Goal: Transaction & Acquisition: Purchase product/service

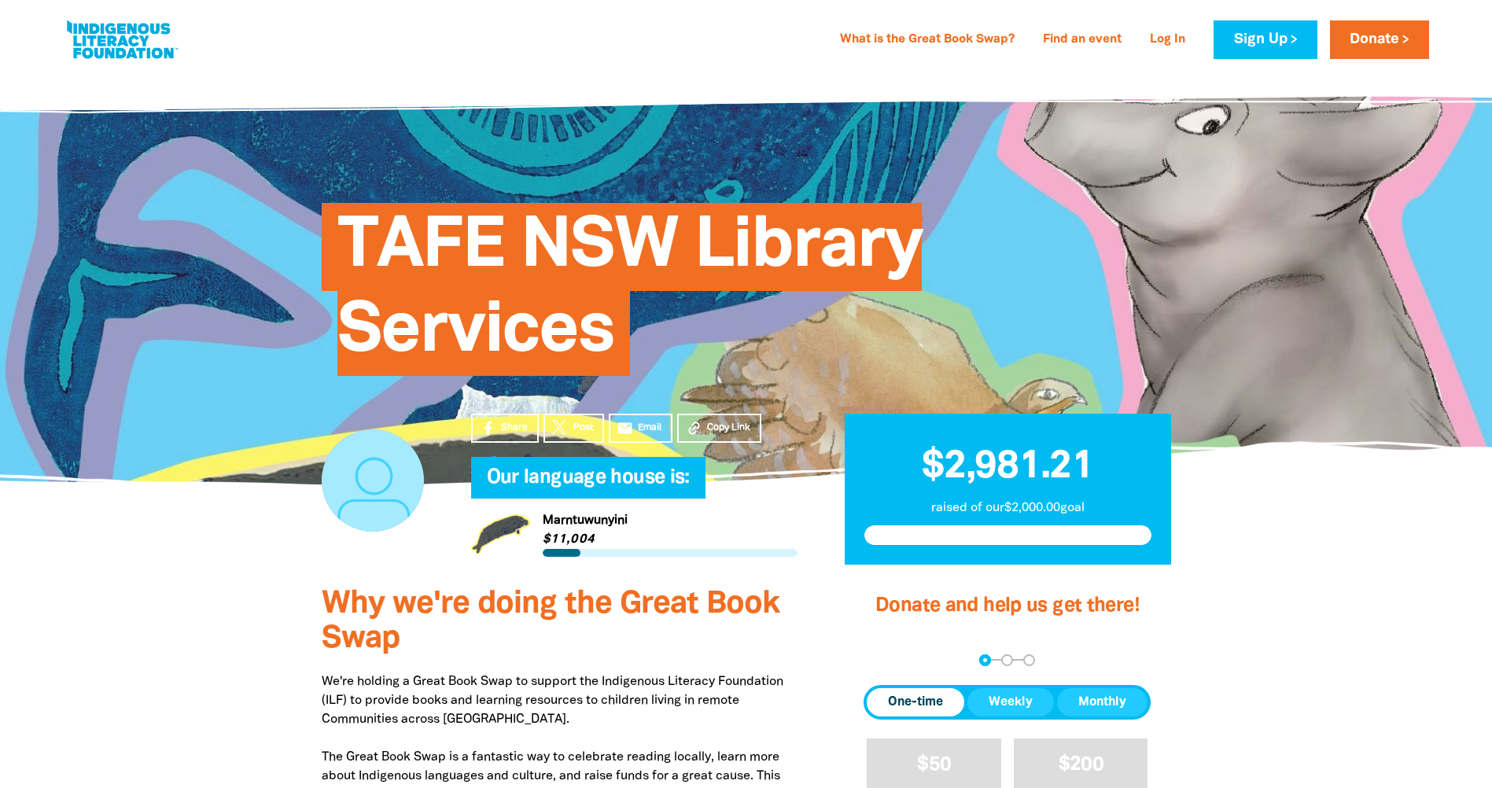
scroll to position [236, 0]
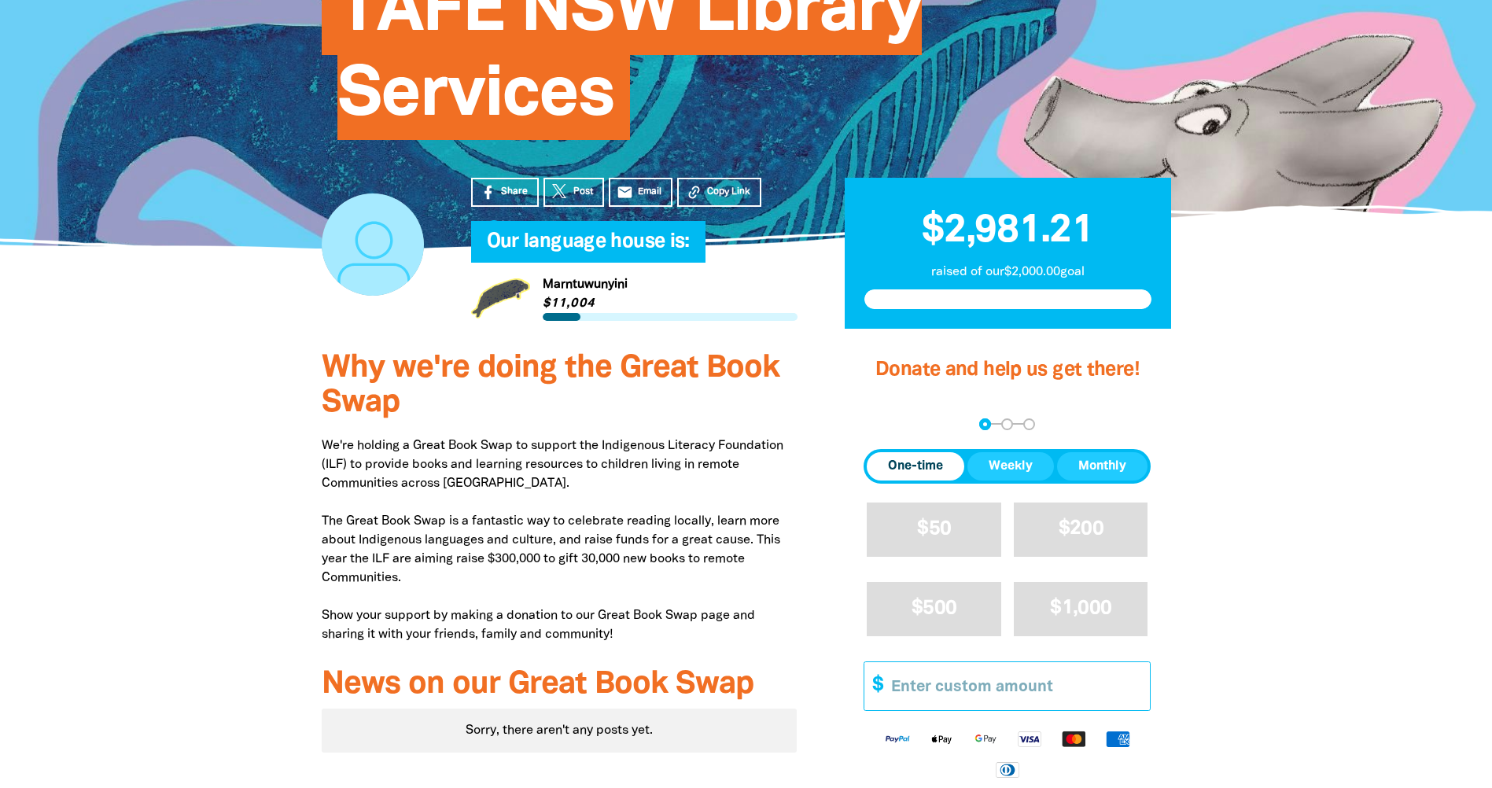
click at [912, 691] on input "Other Amount" at bounding box center [1015, 686] width 270 height 48
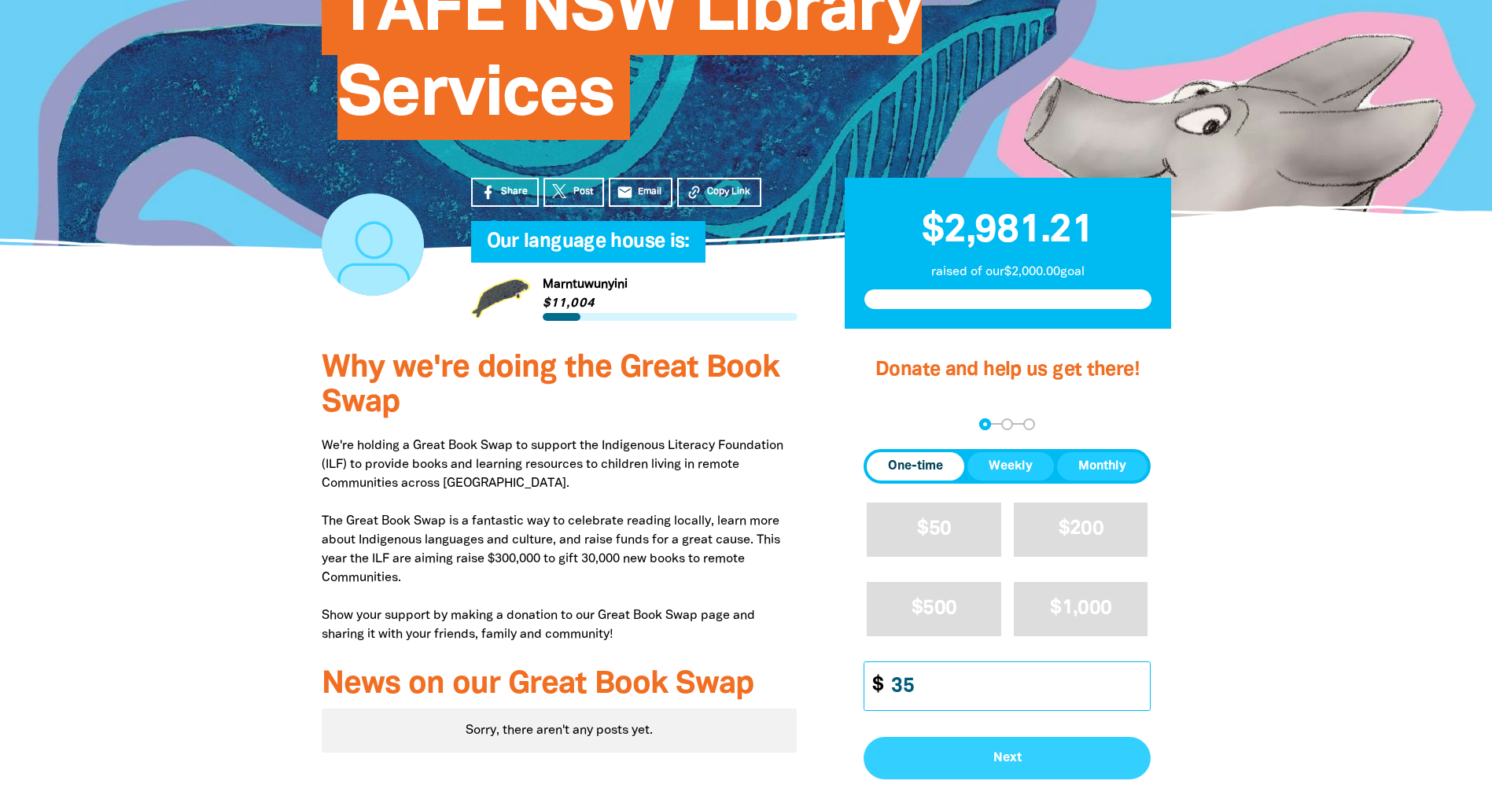
type input "35"
click at [1048, 768] on button "Next" at bounding box center [1006, 758] width 287 height 42
select select "AU"
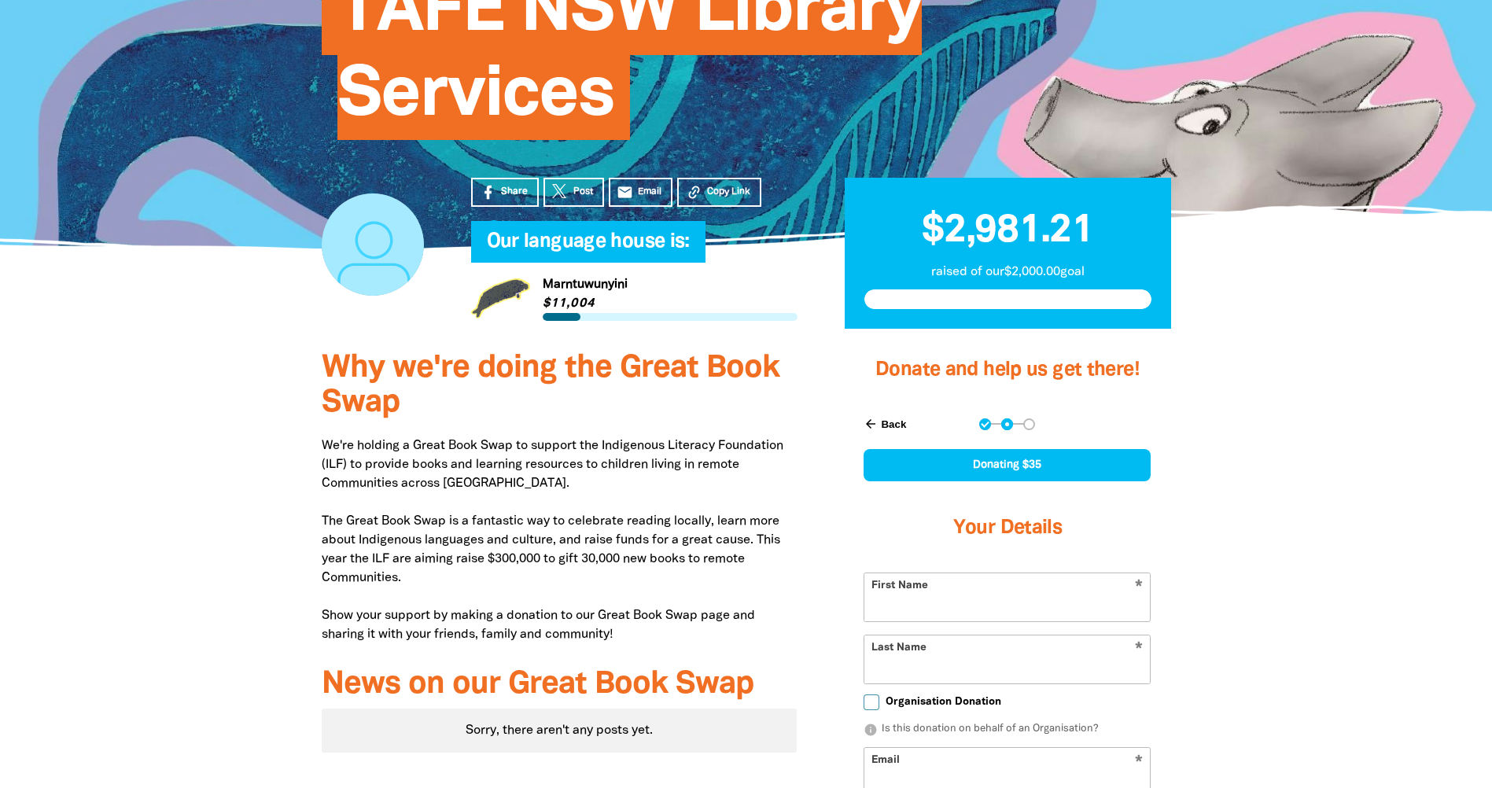
scroll to position [477, 0]
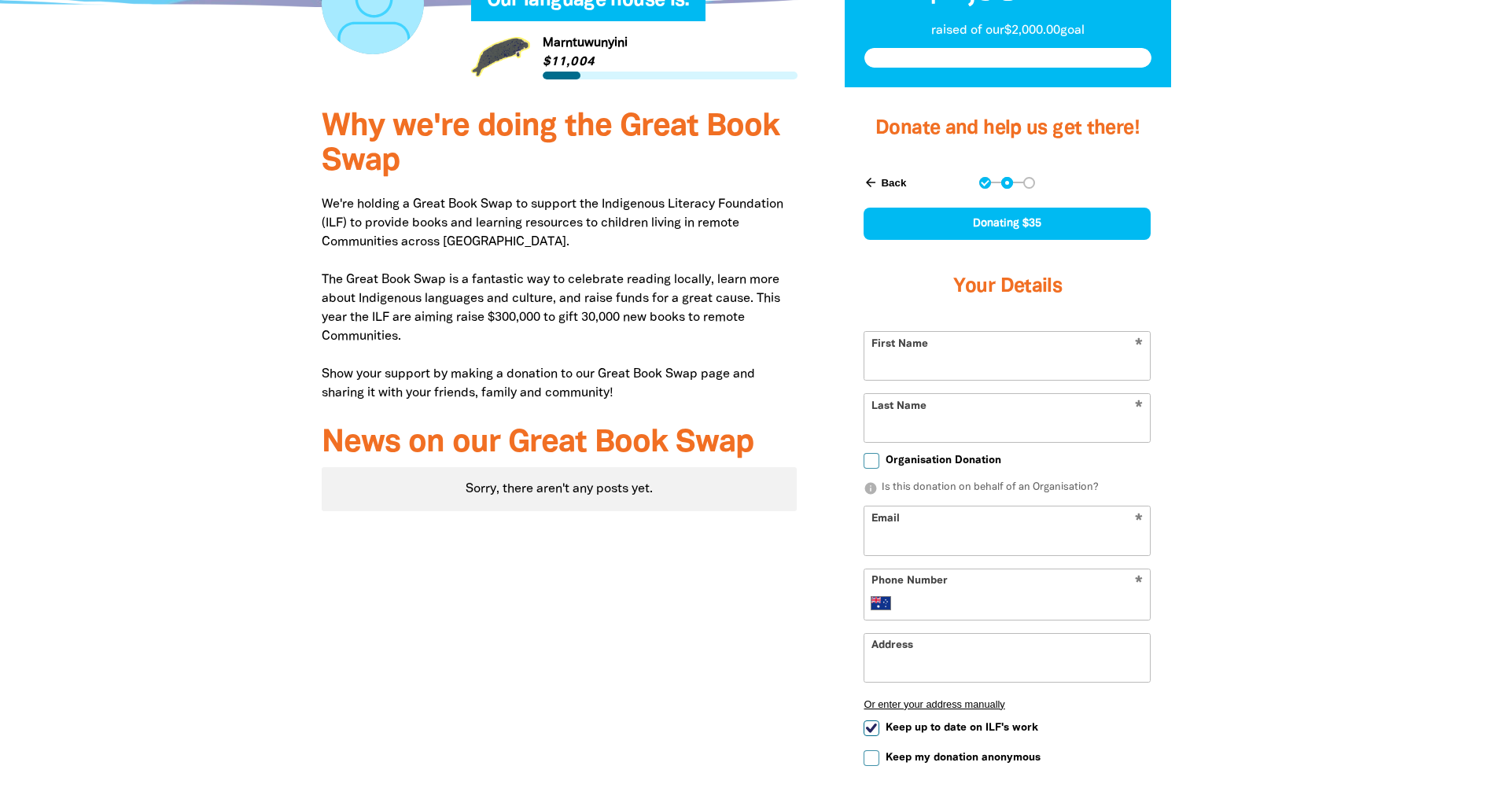
click at [996, 384] on form "* First Name * Last Name Organisation Donation info Is this donation on behalf …" at bounding box center [1006, 582] width 287 height 502
click at [995, 377] on input "First Name" at bounding box center [1006, 356] width 285 height 48
type input "Vee"
type input "[PERSON_NAME]"
click at [970, 542] on input "Email" at bounding box center [1006, 530] width 285 height 48
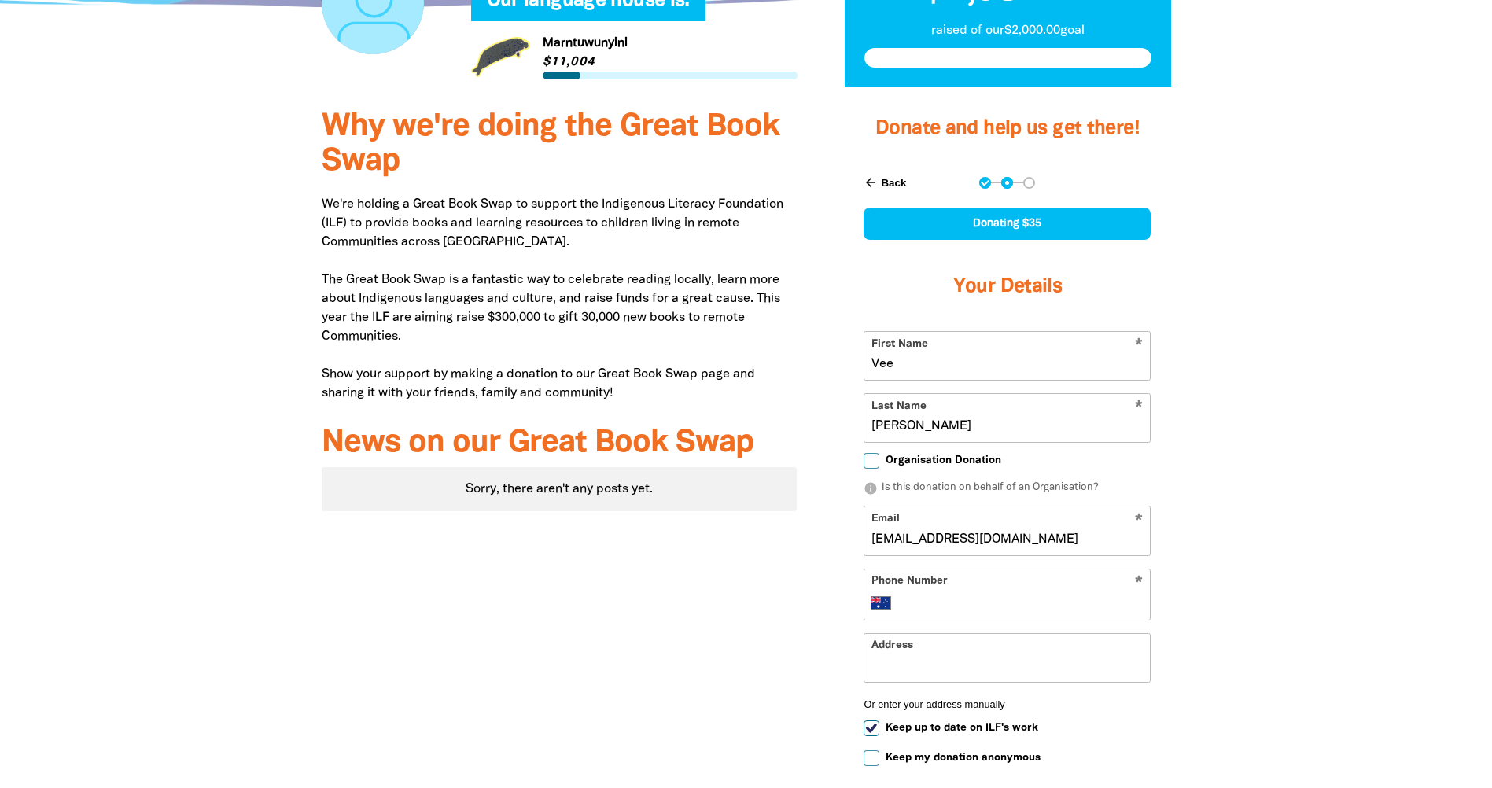
type input "[EMAIL_ADDRESS][DOMAIN_NAME]"
click at [968, 606] on input "Phone Number" at bounding box center [1023, 603] width 241 height 19
type input "0401 378 733"
click at [974, 648] on input "Address" at bounding box center [1006, 658] width 285 height 48
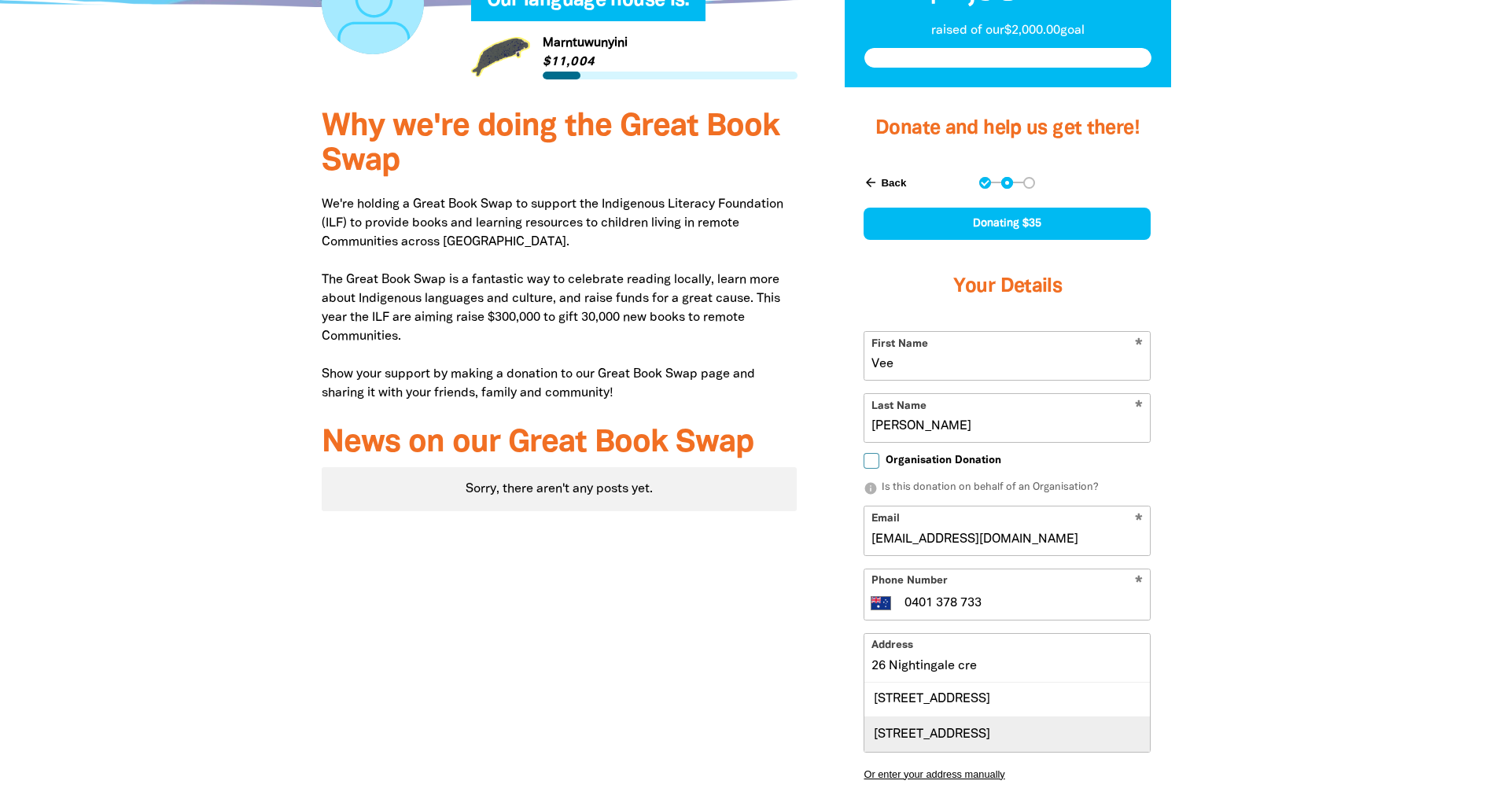
click at [1000, 746] on div "[STREET_ADDRESS]" at bounding box center [1006, 733] width 285 height 35
type input "[STREET_ADDRESS]"
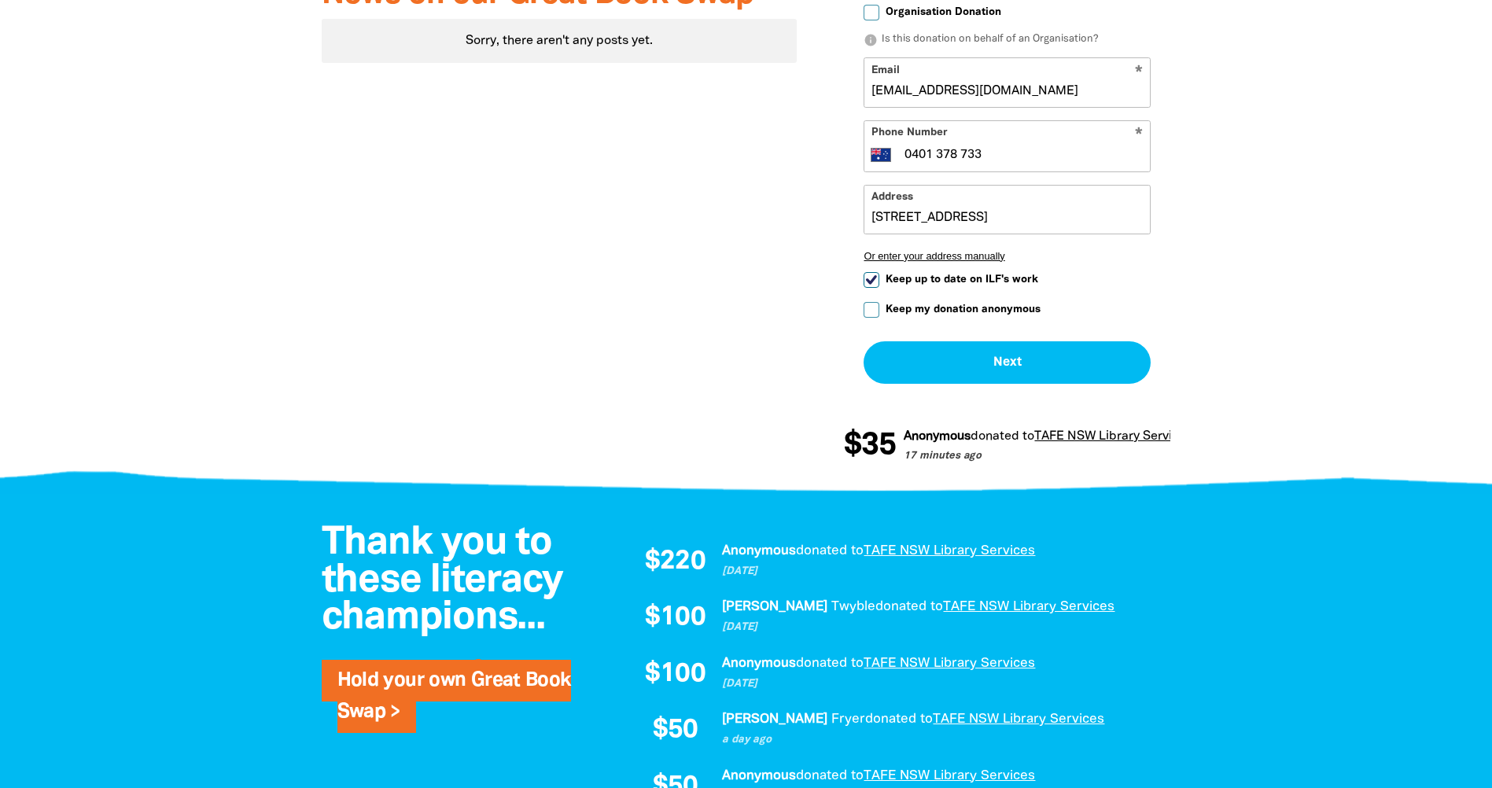
scroll to position [949, 0]
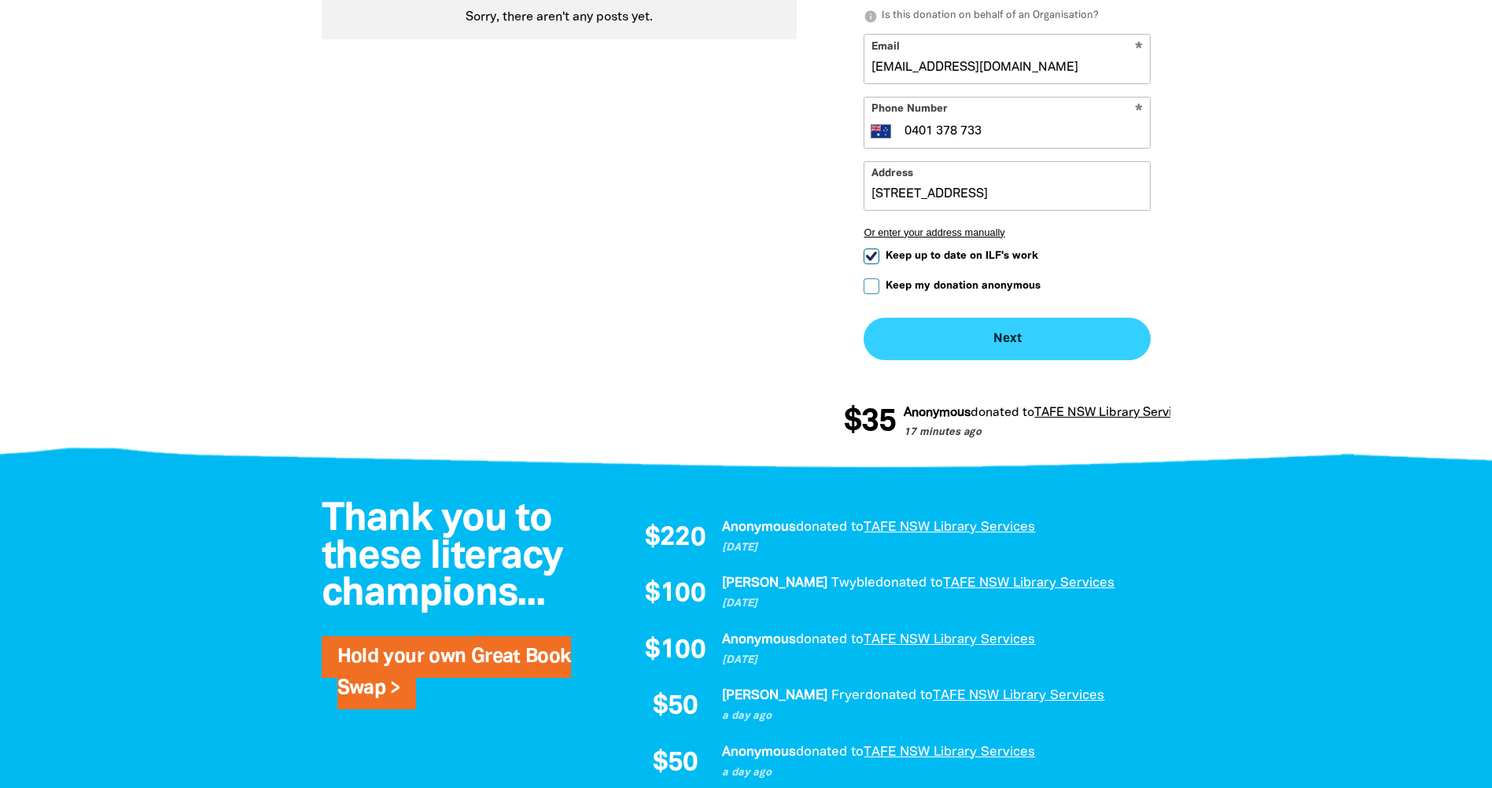
click at [1033, 341] on button "Next chevron_right" at bounding box center [1006, 339] width 287 height 42
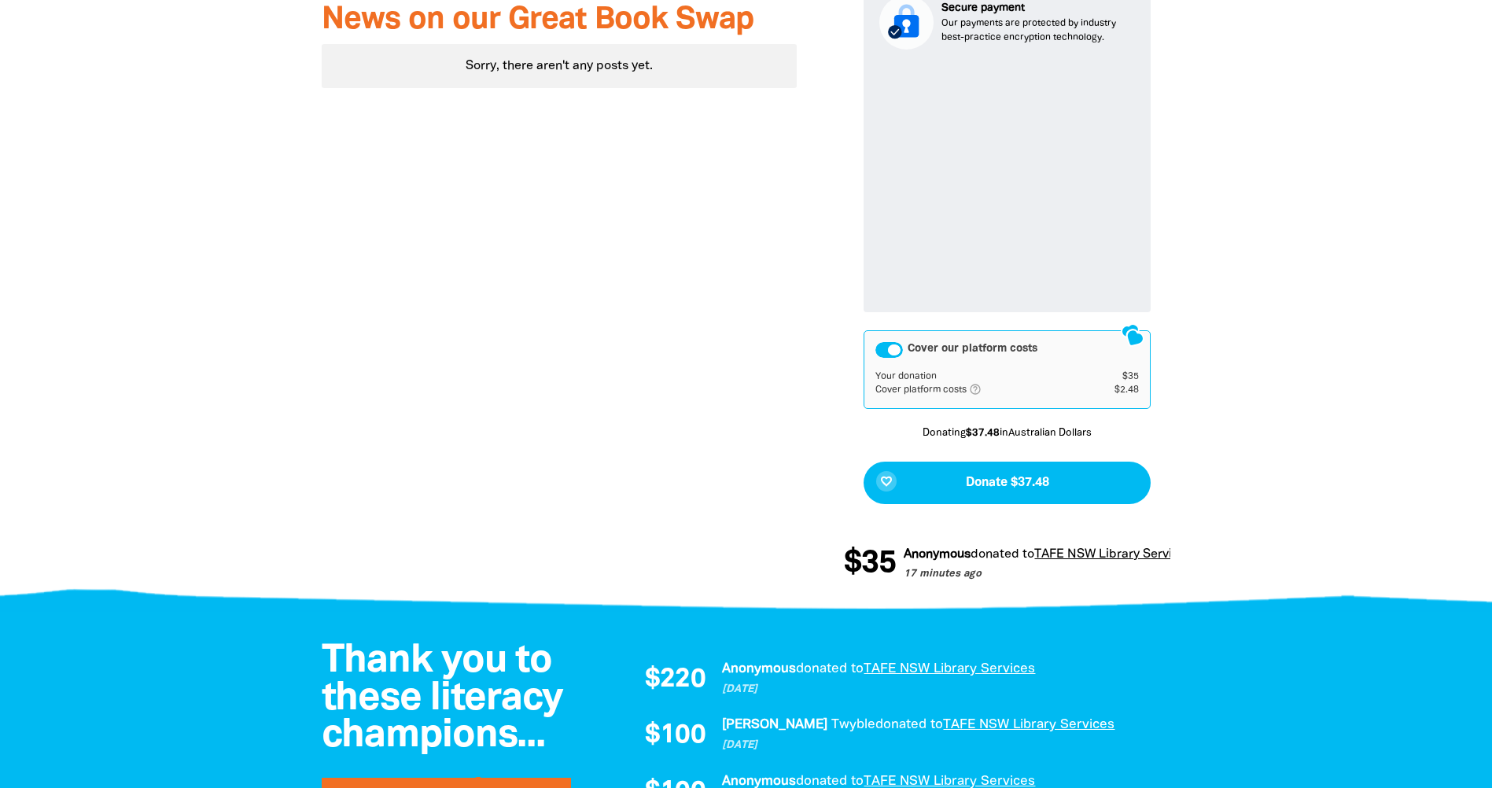
scroll to position [903, 0]
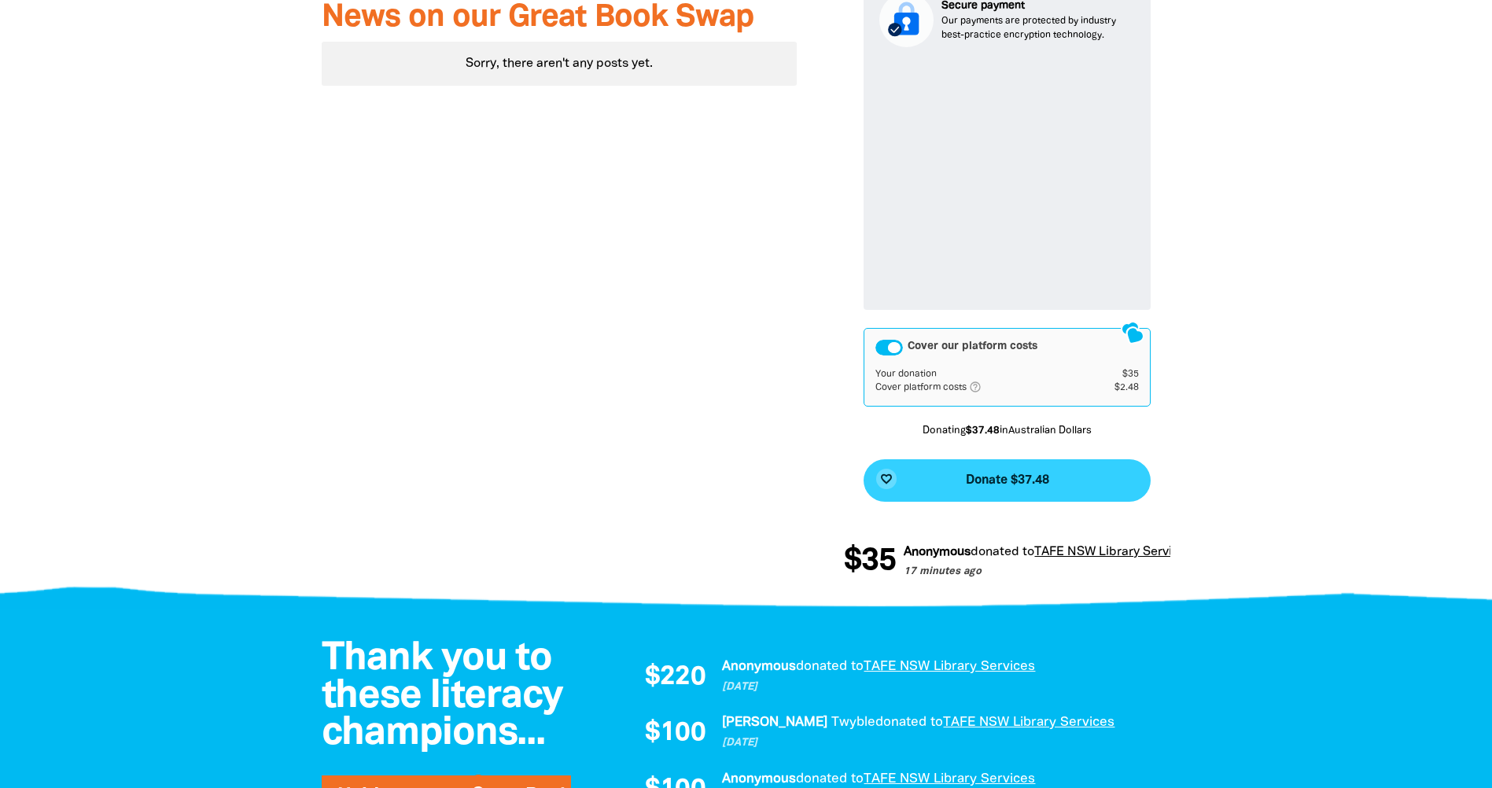
click at [1029, 485] on span "Donate $37.48" at bounding box center [1007, 480] width 83 height 13
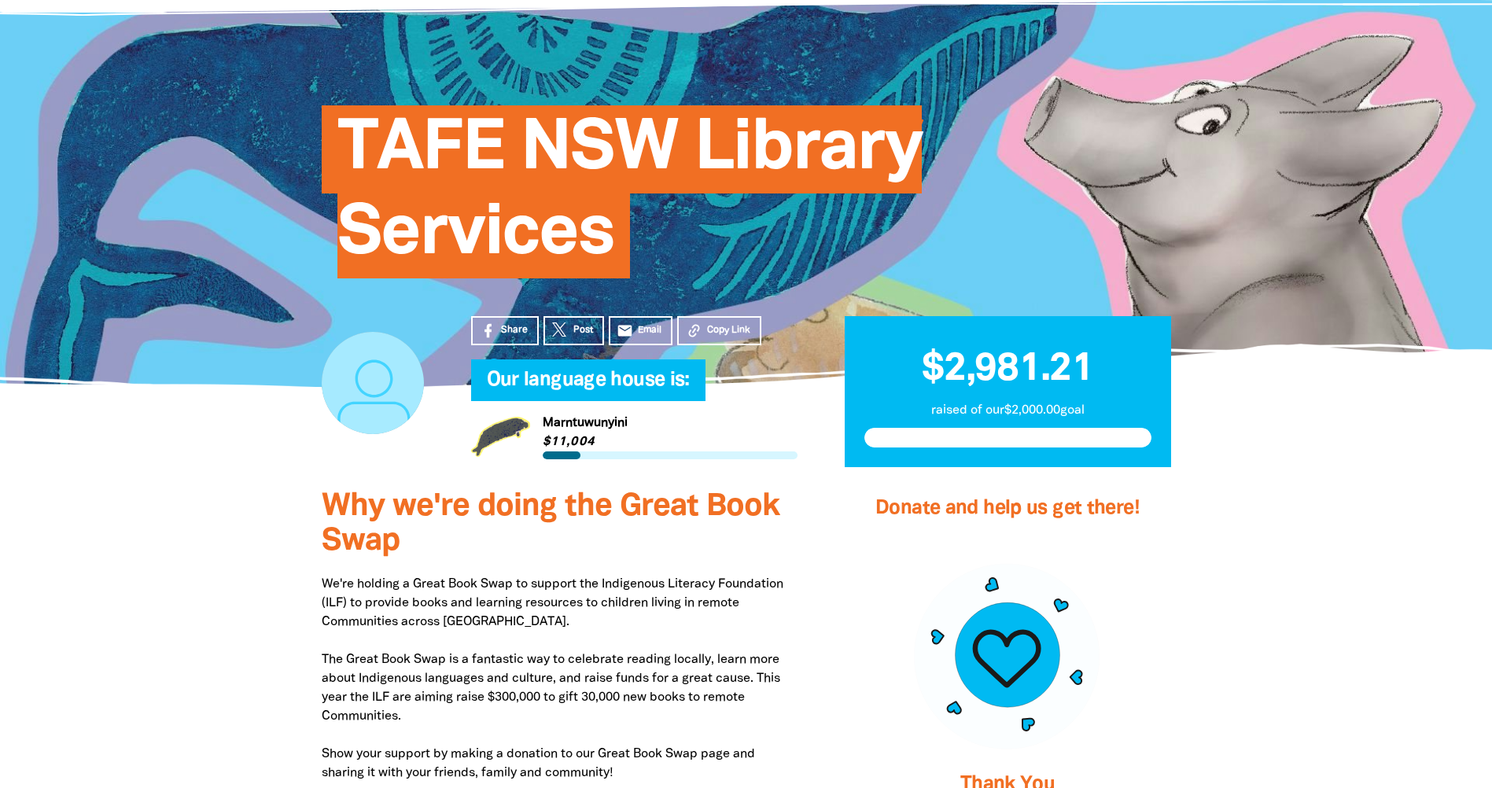
scroll to position [61, 0]
